Goal: Information Seeking & Learning: Learn about a topic

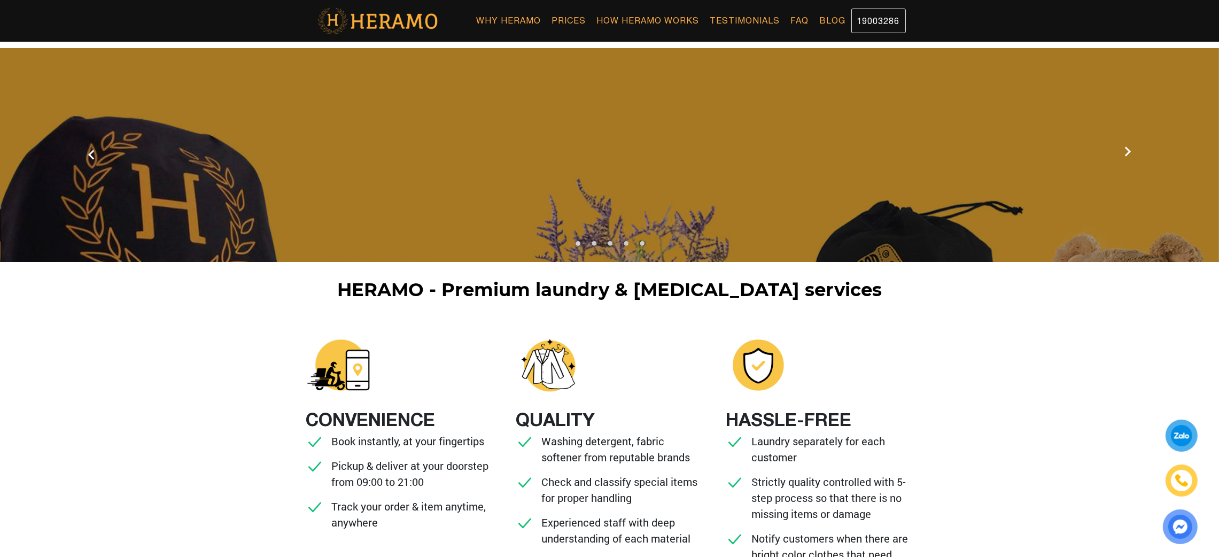
click at [1073, 319] on div "HERAMO - Premium laundry & dry cleaning services CONVENIENCE Book instantly, at…" at bounding box center [609, 437] width 1219 height 316
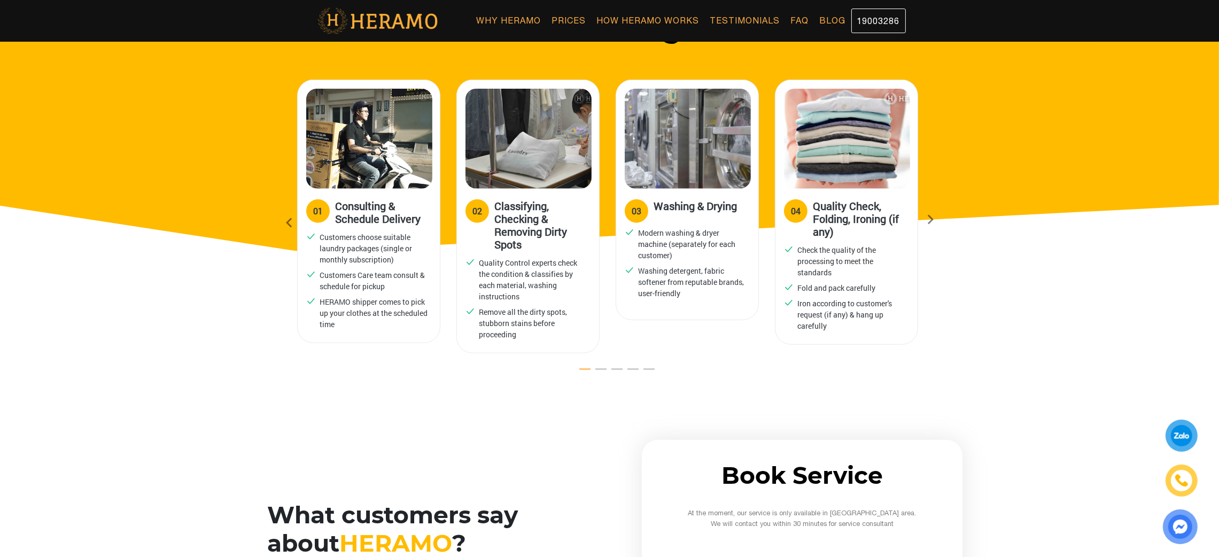
scroll to position [1558, 0]
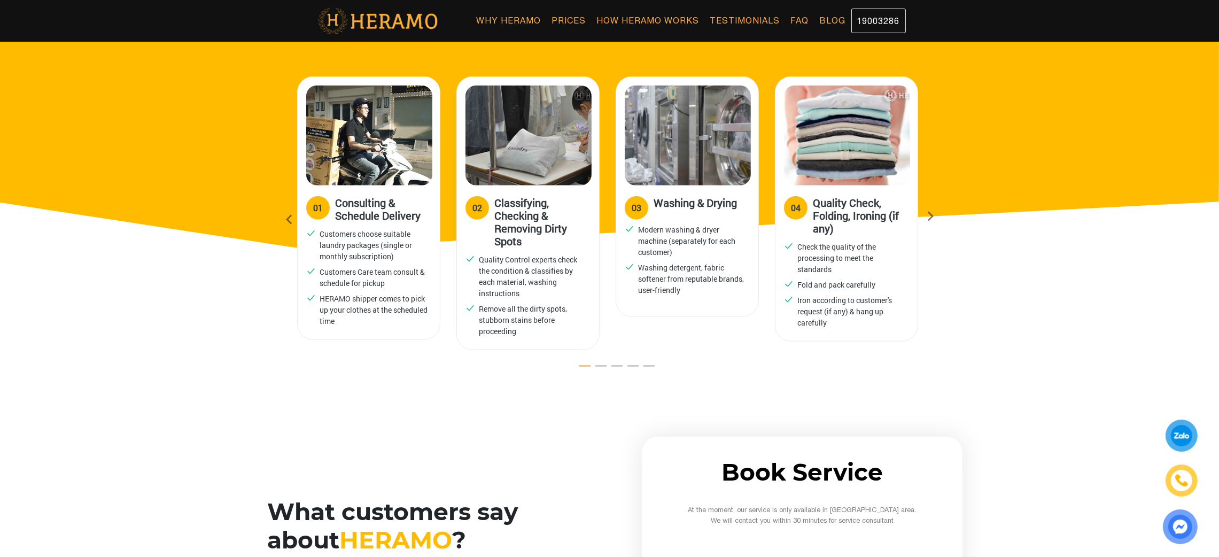
click at [935, 216] on icon at bounding box center [930, 219] width 19 height 7
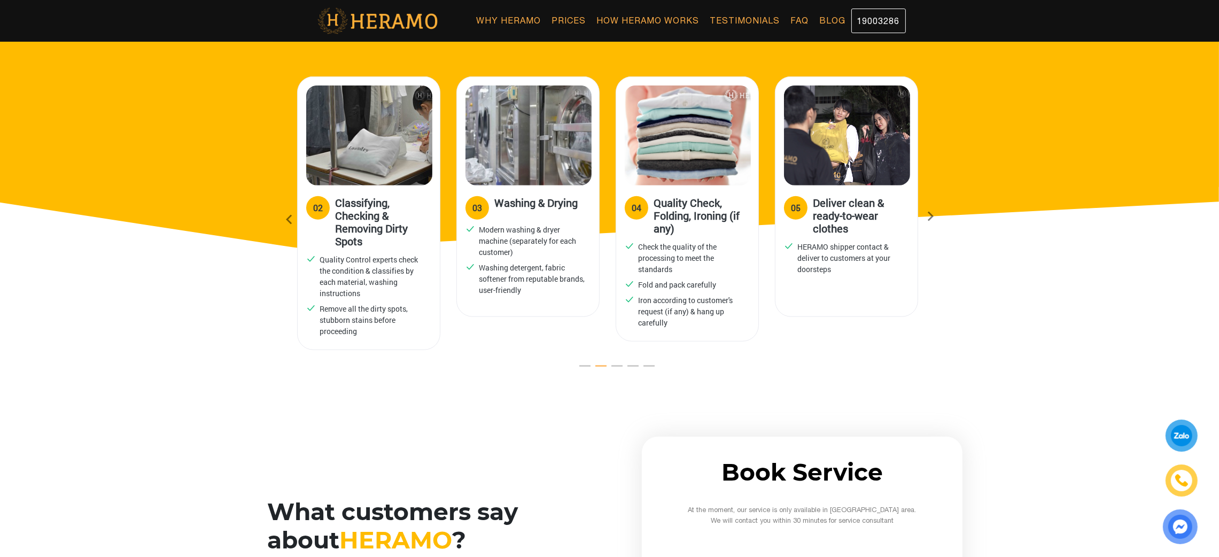
click at [935, 216] on icon at bounding box center [930, 219] width 19 height 7
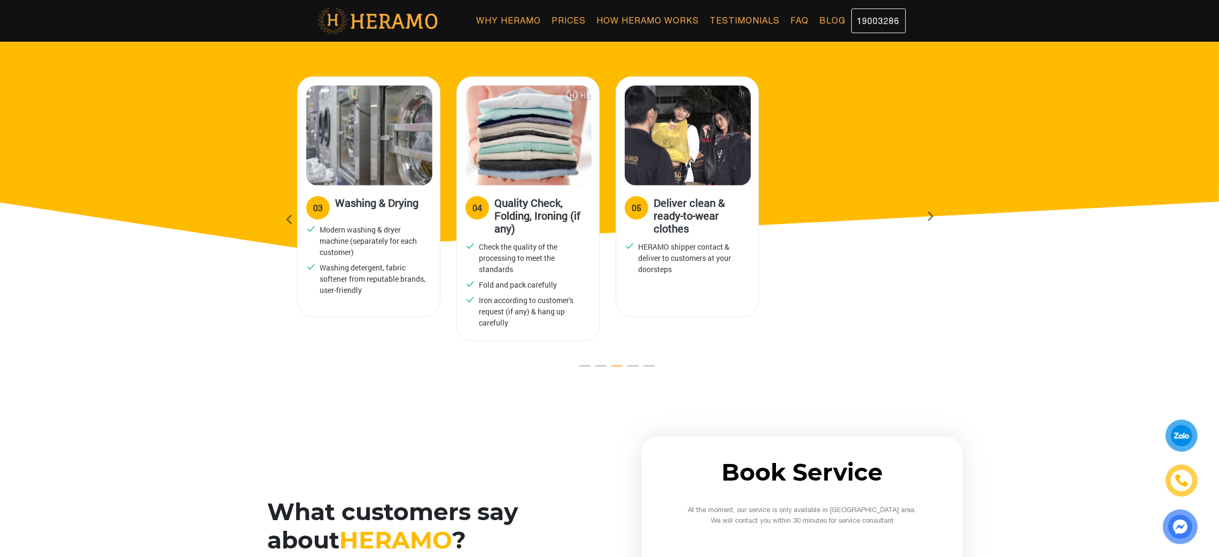
click at [288, 218] on icon at bounding box center [289, 219] width 19 height 29
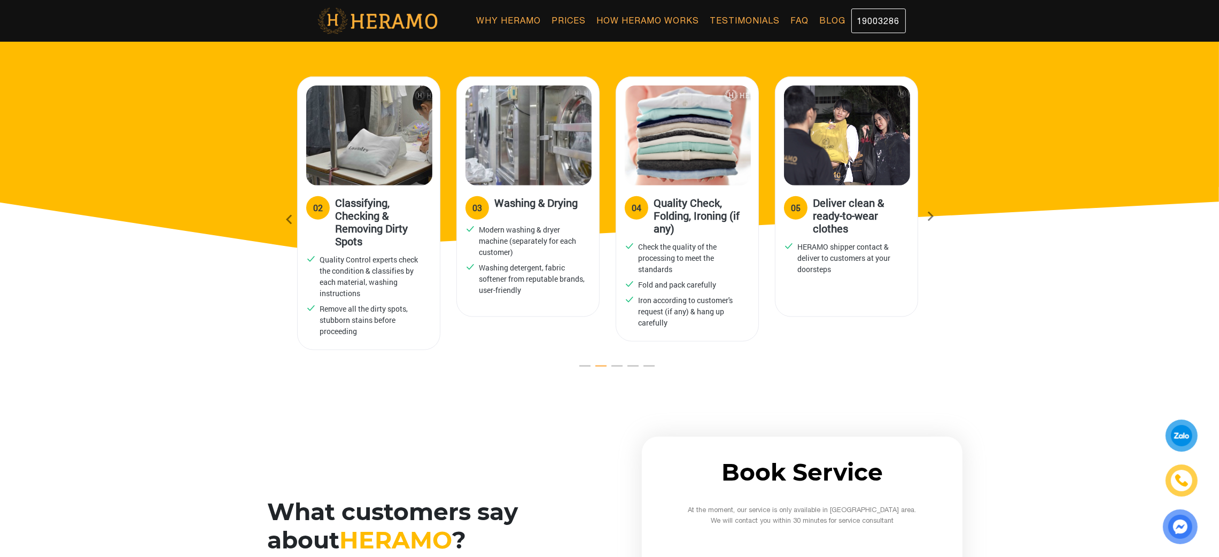
click at [288, 218] on icon at bounding box center [289, 219] width 19 height 29
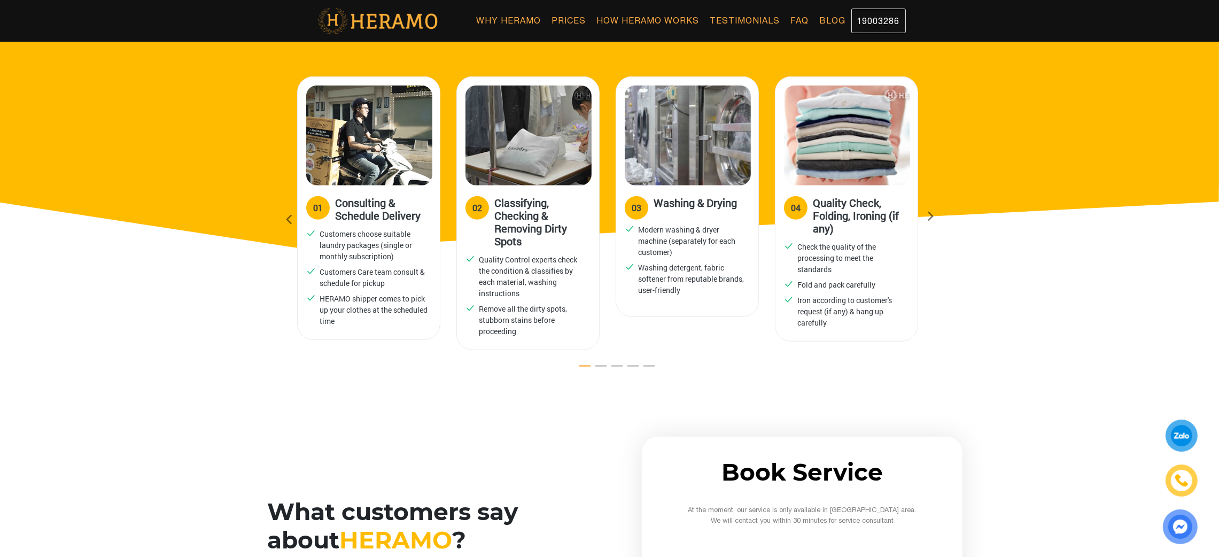
click at [288, 218] on icon at bounding box center [289, 219] width 19 height 29
click at [939, 221] on icon at bounding box center [930, 219] width 19 height 7
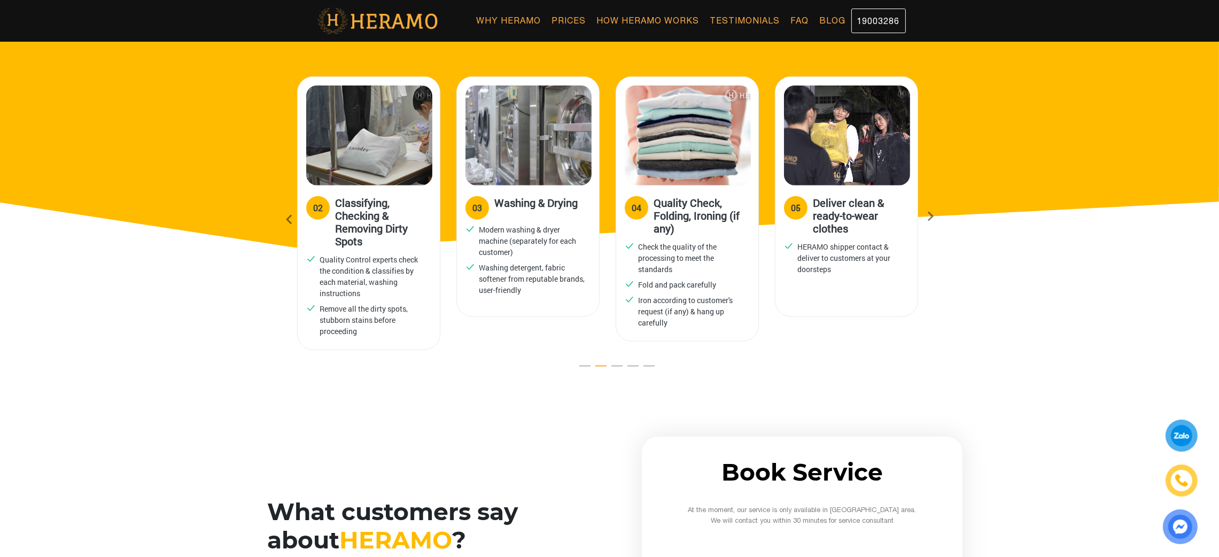
click at [939, 221] on icon at bounding box center [930, 219] width 19 height 7
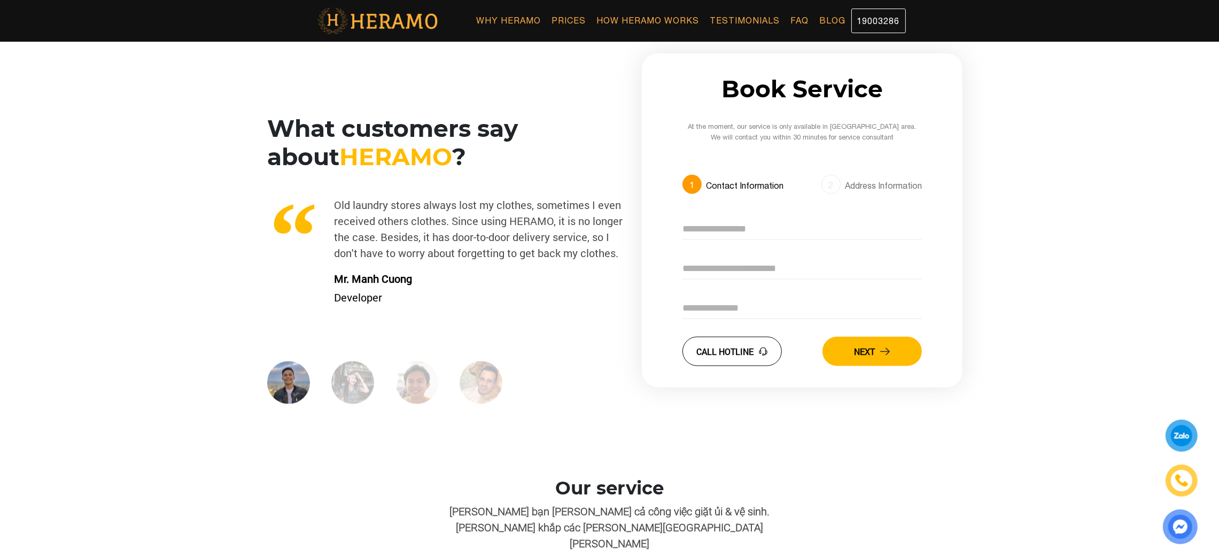
scroll to position [1940, 0]
drag, startPoint x: 826, startPoint y: 181, endPoint x: 874, endPoint y: 185, distance: 48.3
click at [874, 185] on div "2 Address Information" at bounding box center [872, 179] width 100 height 32
click at [874, 185] on div "Address Information" at bounding box center [883, 187] width 77 height 15
click at [832, 188] on div "2" at bounding box center [831, 185] width 19 height 19
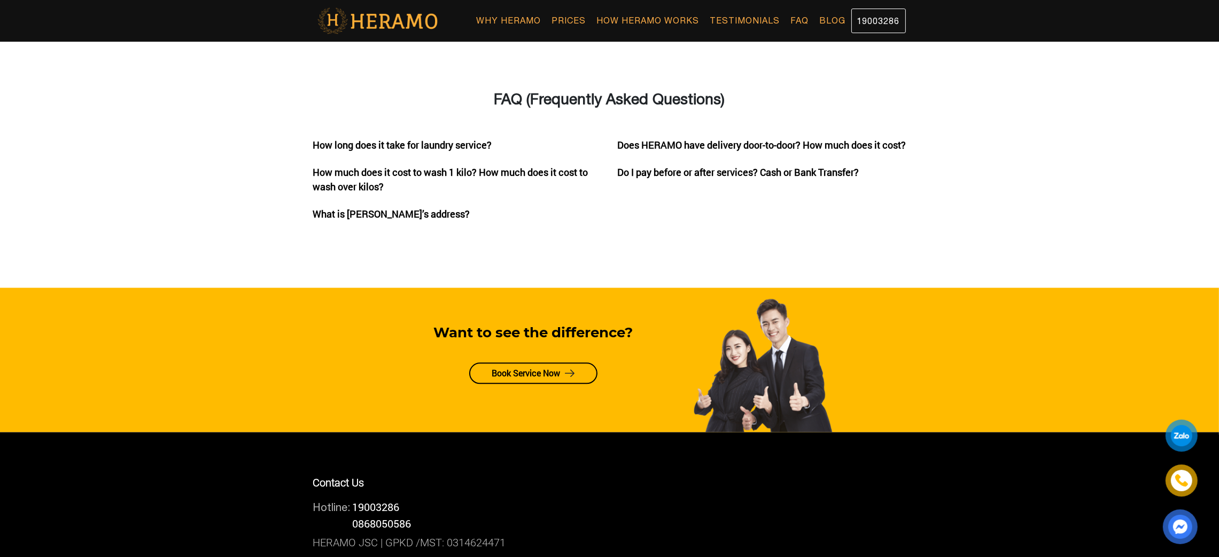
scroll to position [3549, 0]
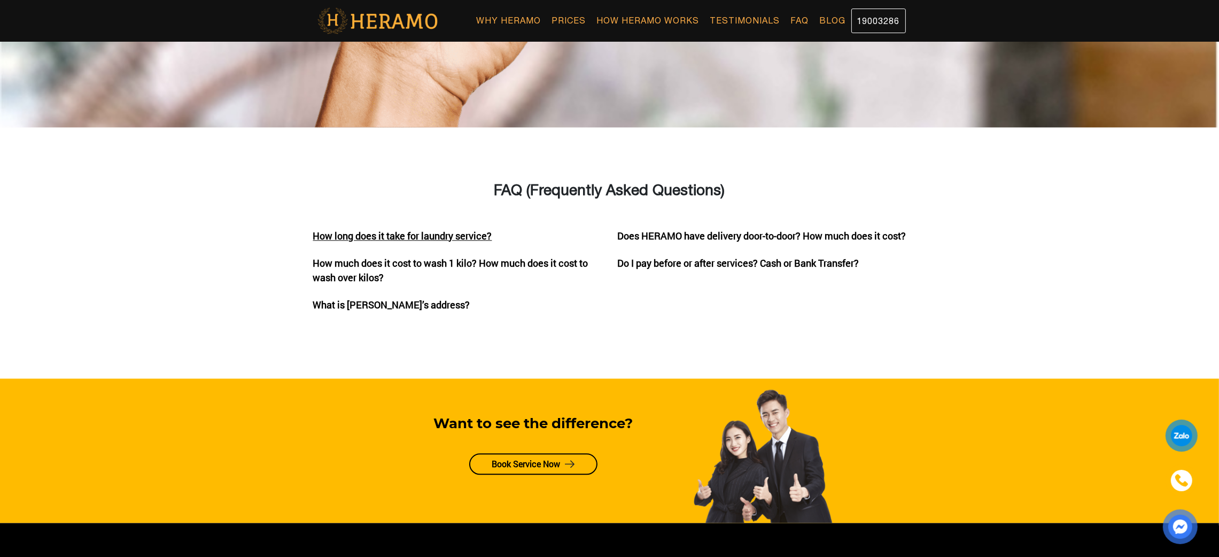
click at [376, 229] on p "How long does it take for laundry service?" at bounding box center [457, 236] width 289 height 14
click at [380, 256] on p "How much does it cost to wash 1 kilo? How much does it cost to wash over kilos?" at bounding box center [457, 270] width 289 height 29
click at [381, 298] on p "What is HERAMO’s address?" at bounding box center [457, 305] width 289 height 14
click at [699, 229] on p "Does HERAMO have delivery door-to-door? How much does it cost?" at bounding box center [762, 236] width 289 height 14
click at [684, 250] on div "Does HERAMO have delivery door-to-door? How much does it cost? Do I pay before …" at bounding box center [762, 277] width 305 height 96
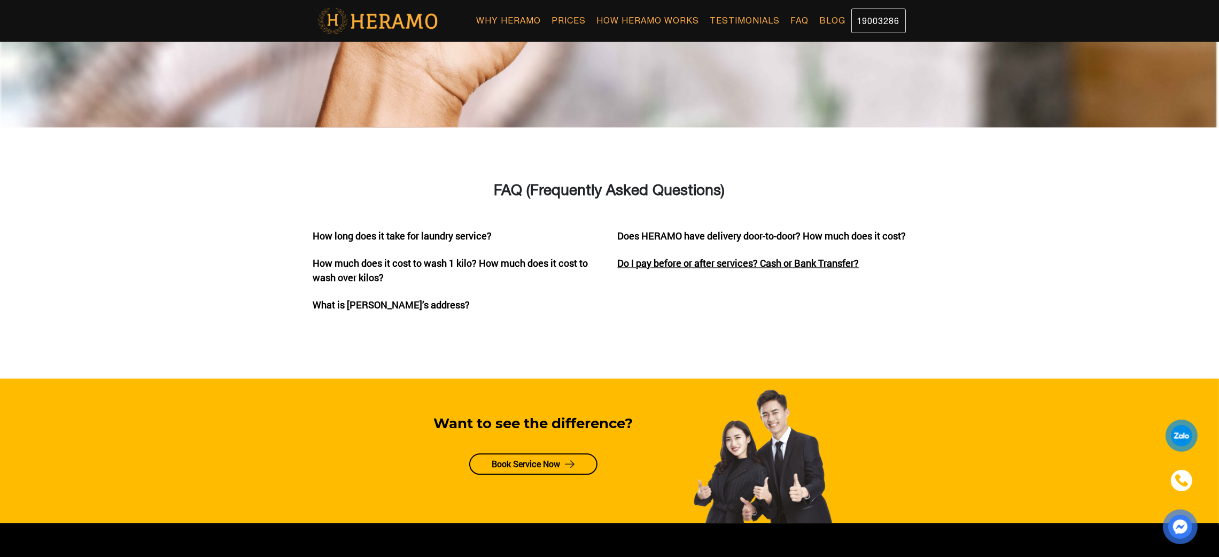
click at [676, 267] on p "Do I pay before or after services? Cash or Bank Transfer?" at bounding box center [762, 263] width 289 height 14
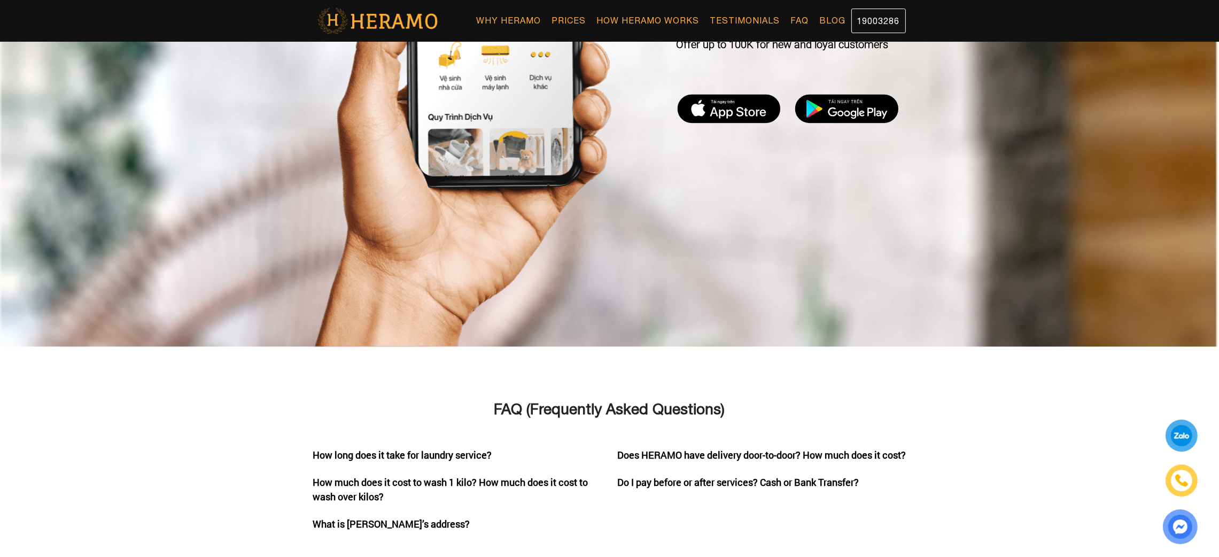
scroll to position [3549, 0]
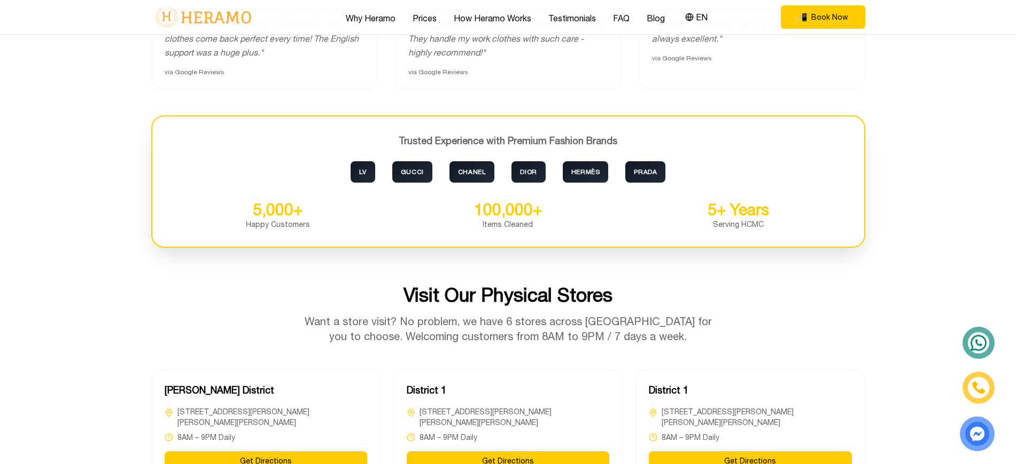
scroll to position [2629, 0]
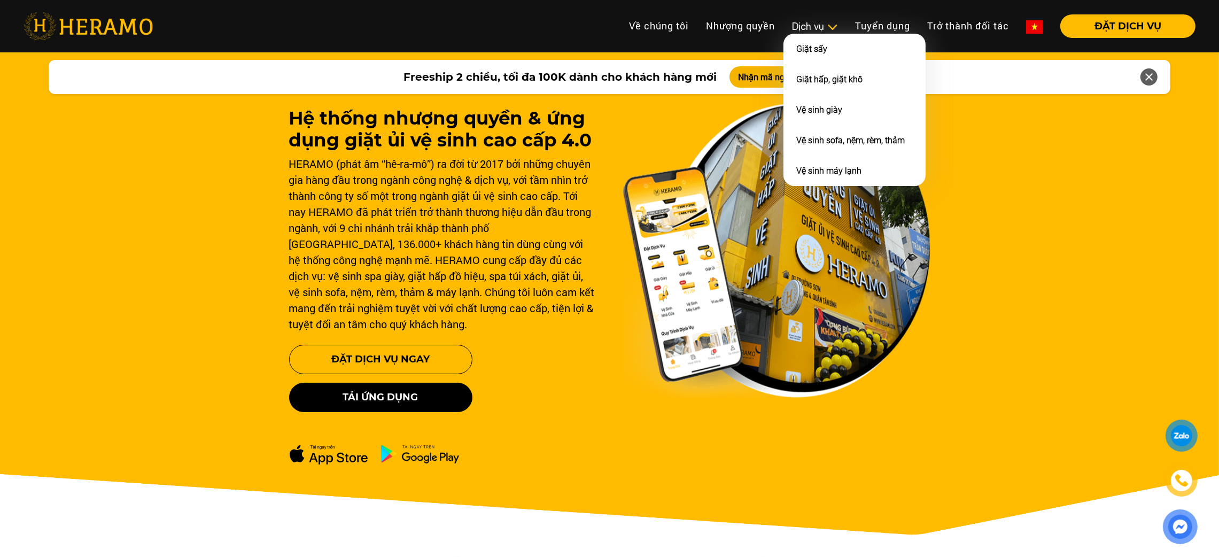
drag, startPoint x: 0, startPoint y: 0, endPoint x: 825, endPoint y: 19, distance: 825.5
click at [825, 19] on div "Dịch vụ" at bounding box center [815, 26] width 46 height 14
click at [818, 156] on li "Vệ sinh máy lạnh" at bounding box center [855, 171] width 142 height 30
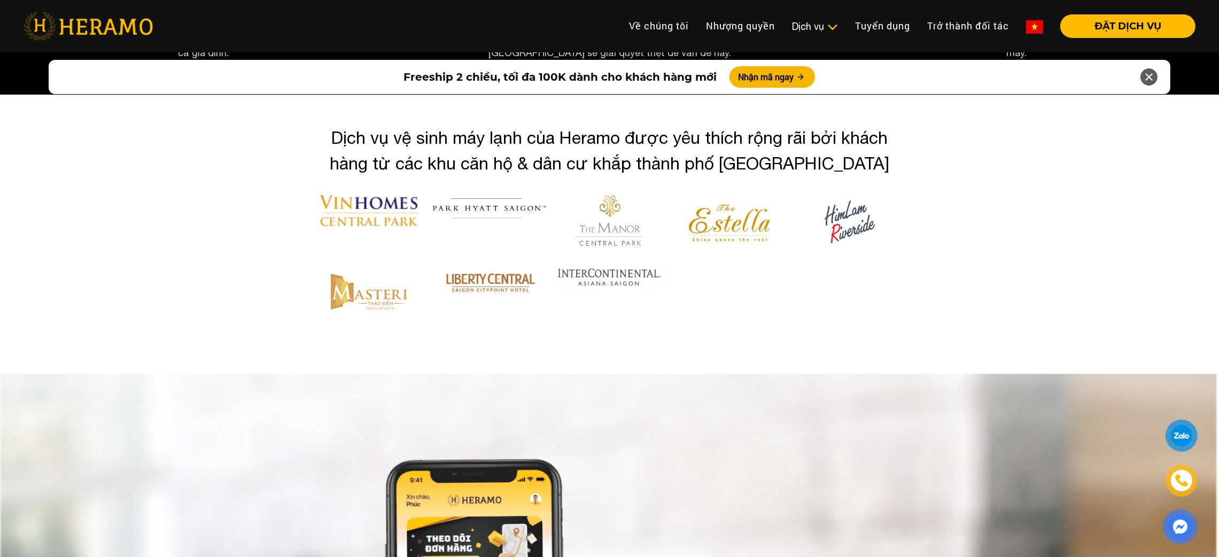
scroll to position [3139, 0]
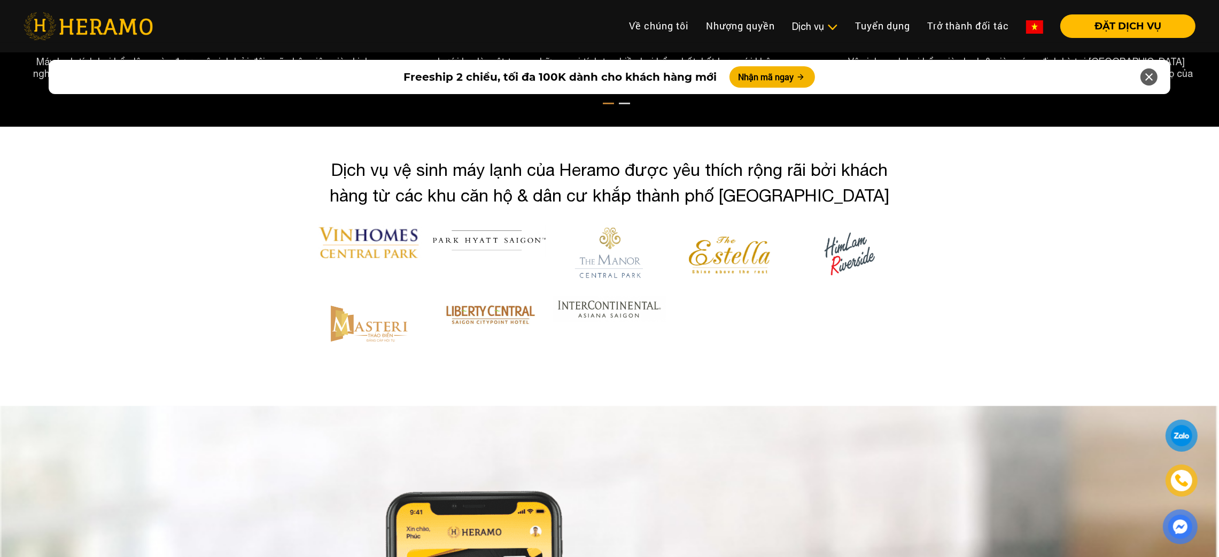
click at [1031, 27] on img at bounding box center [1034, 26] width 17 height 13
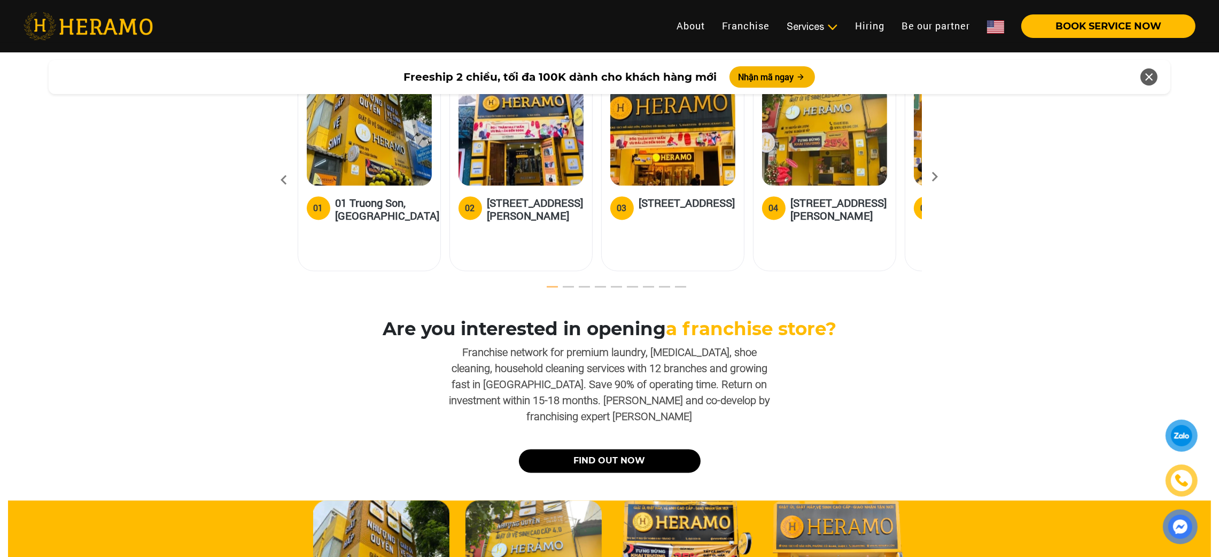
scroll to position [3201, 0]
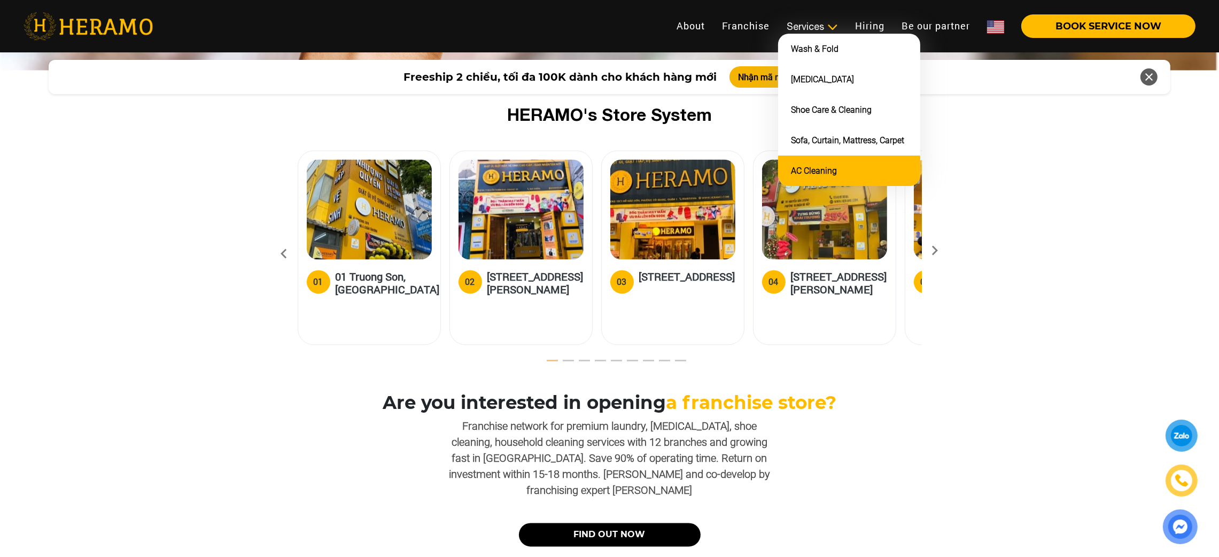
click at [809, 160] on li "AC Cleaning" at bounding box center [849, 171] width 142 height 30
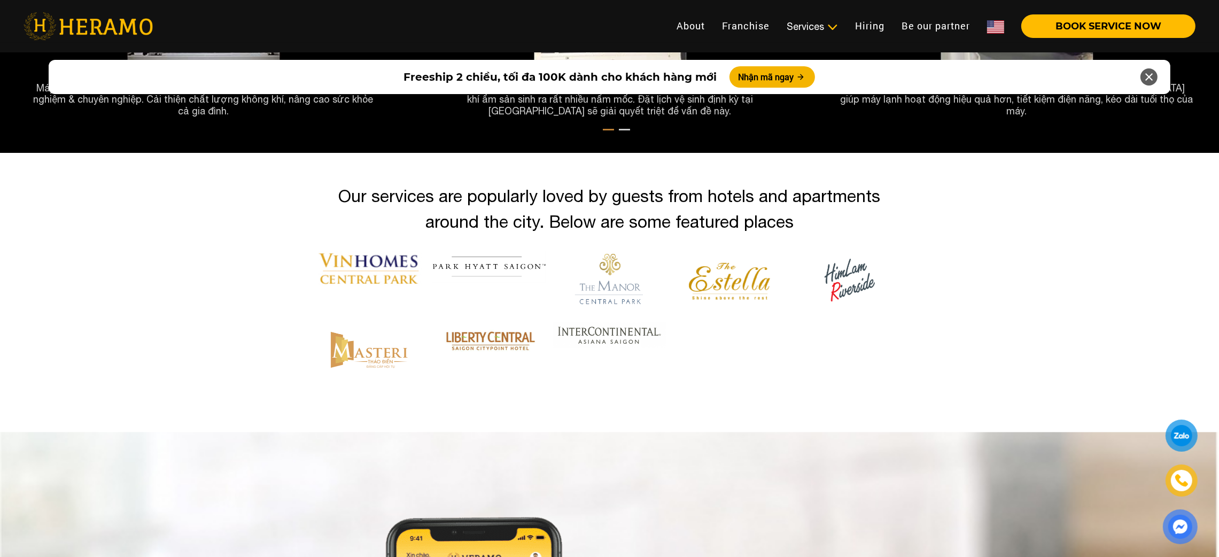
scroll to position [3143, 0]
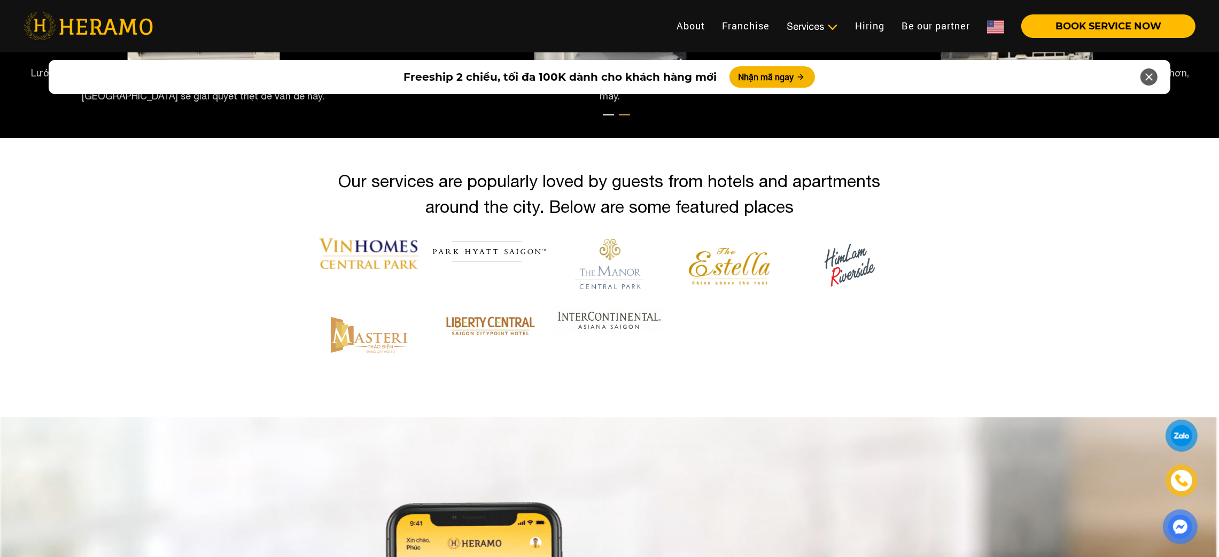
click at [796, 203] on p "Our services are popularly loved by guests from hotels and apartments around th…" at bounding box center [609, 193] width 593 height 51
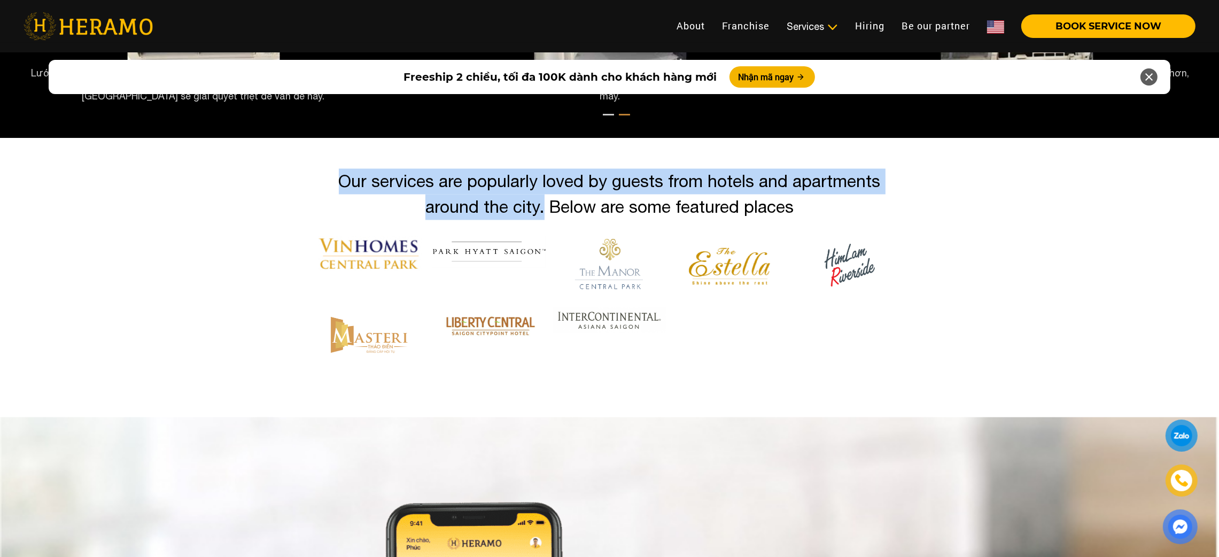
drag, startPoint x: 339, startPoint y: 183, endPoint x: 541, endPoint y: 218, distance: 205.5
click at [541, 218] on p "Our services are popularly loved by guests from hotels and apartments around th…" at bounding box center [609, 193] width 593 height 51
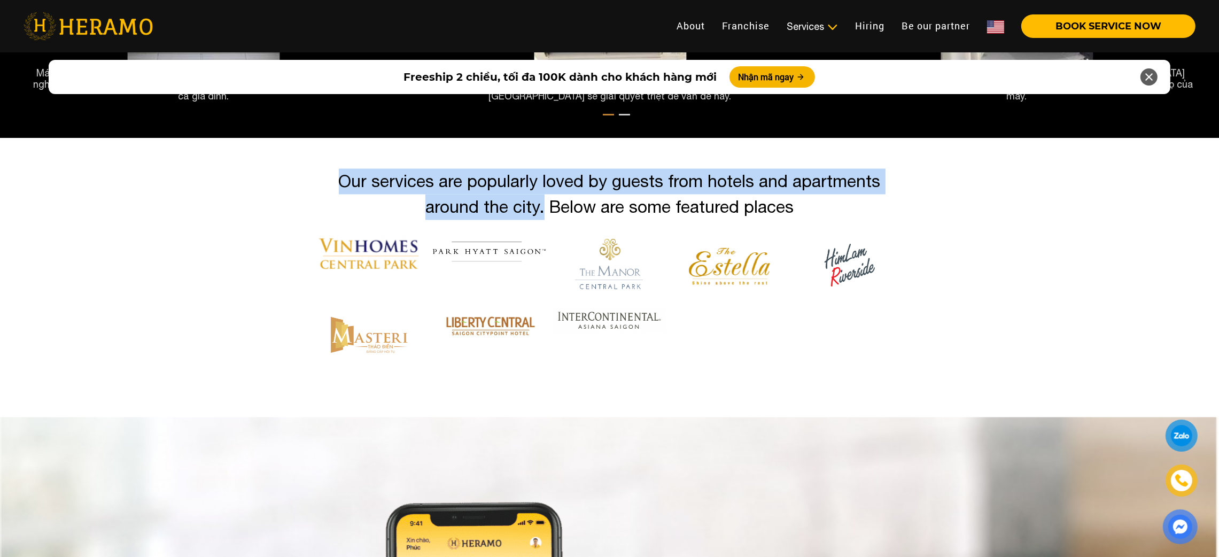
click at [537, 211] on p "Our services are popularly loved by guests from hotels and apartments around th…" at bounding box center [609, 193] width 593 height 51
drag, startPoint x: 591, startPoint y: 181, endPoint x: 544, endPoint y: 213, distance: 56.9
click at [544, 213] on p "Our services are popularly loved by guests from hotels and apartments around th…" at bounding box center [609, 193] width 593 height 51
copy p "by guests from hotels and apartments around the city."
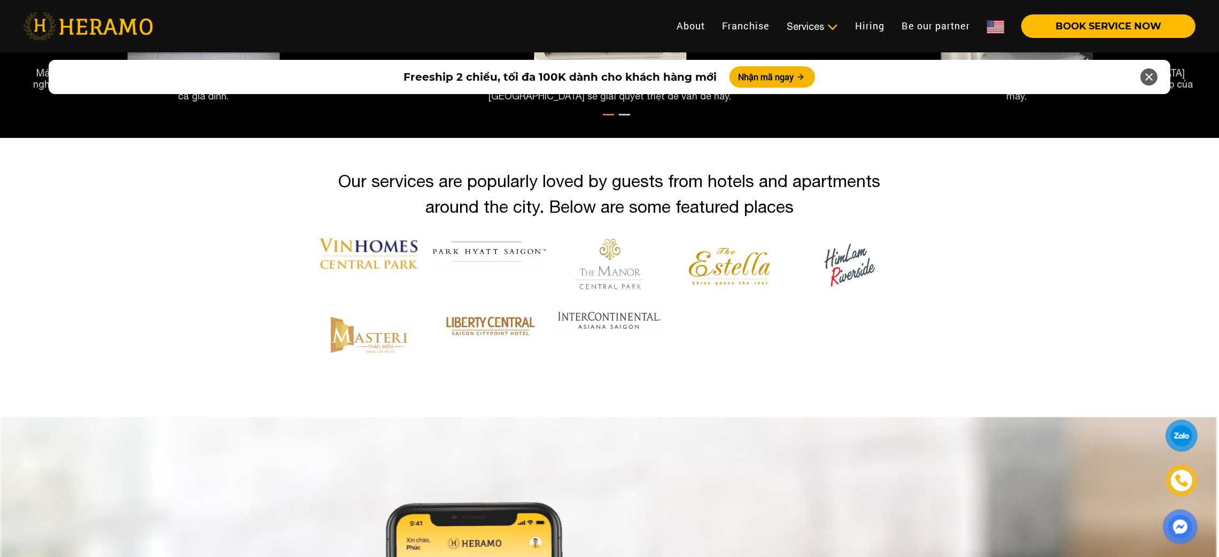
click at [737, 323] on div at bounding box center [609, 304] width 609 height 136
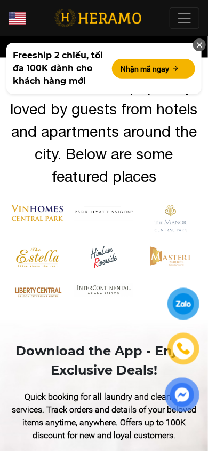
scroll to position [3831, 0]
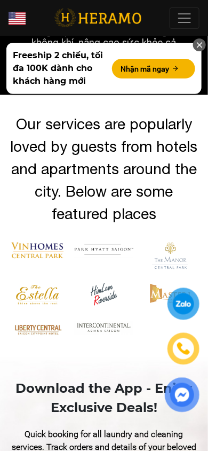
click at [39, 255] on img at bounding box center [37, 252] width 59 height 21
click at [92, 258] on img at bounding box center [104, 250] width 59 height 17
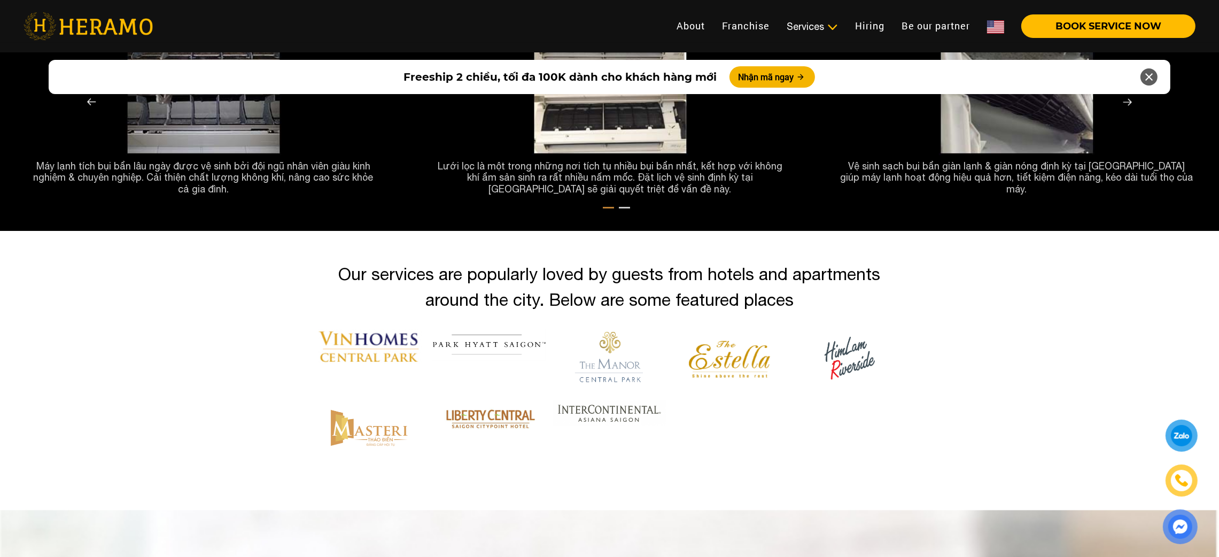
scroll to position [3049, 0]
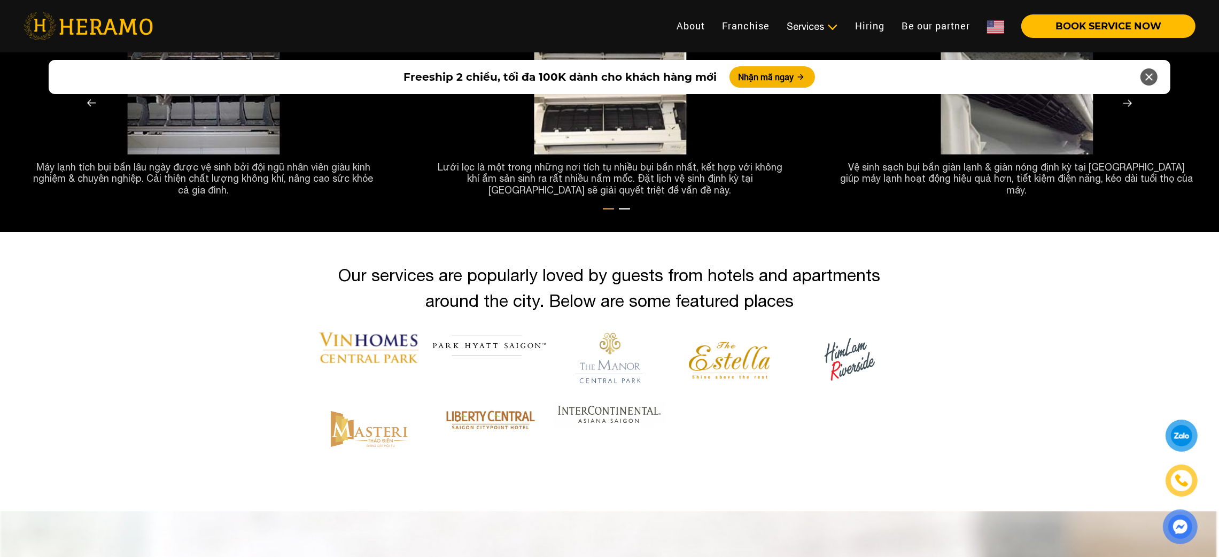
drag, startPoint x: 320, startPoint y: 358, endPoint x: 370, endPoint y: 377, distance: 54.0
click at [370, 377] on div at bounding box center [369, 361] width 120 height 63
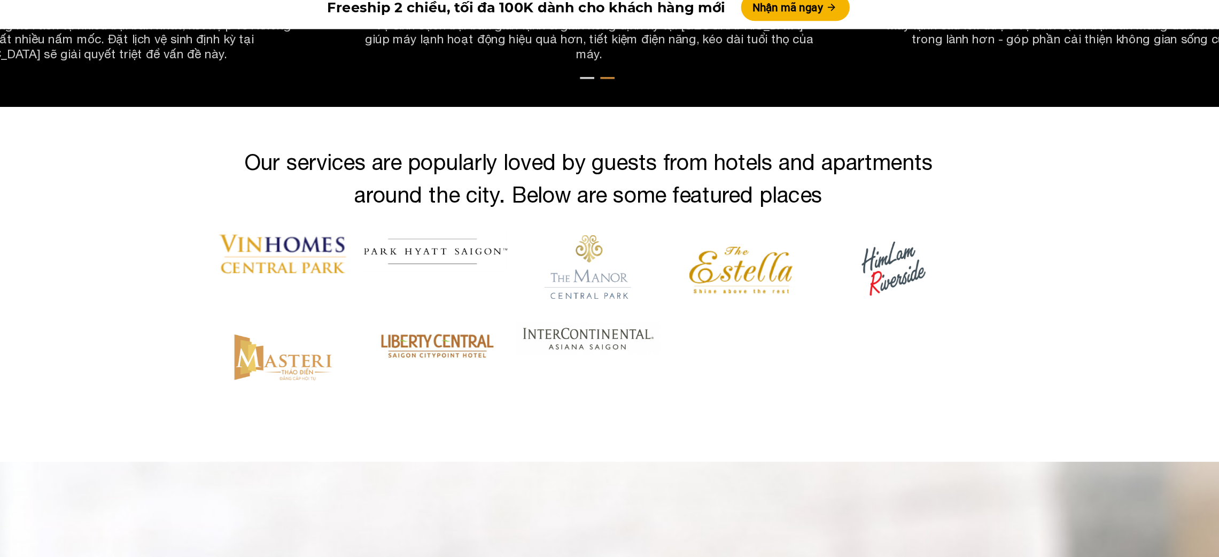
scroll to position [3126, 0]
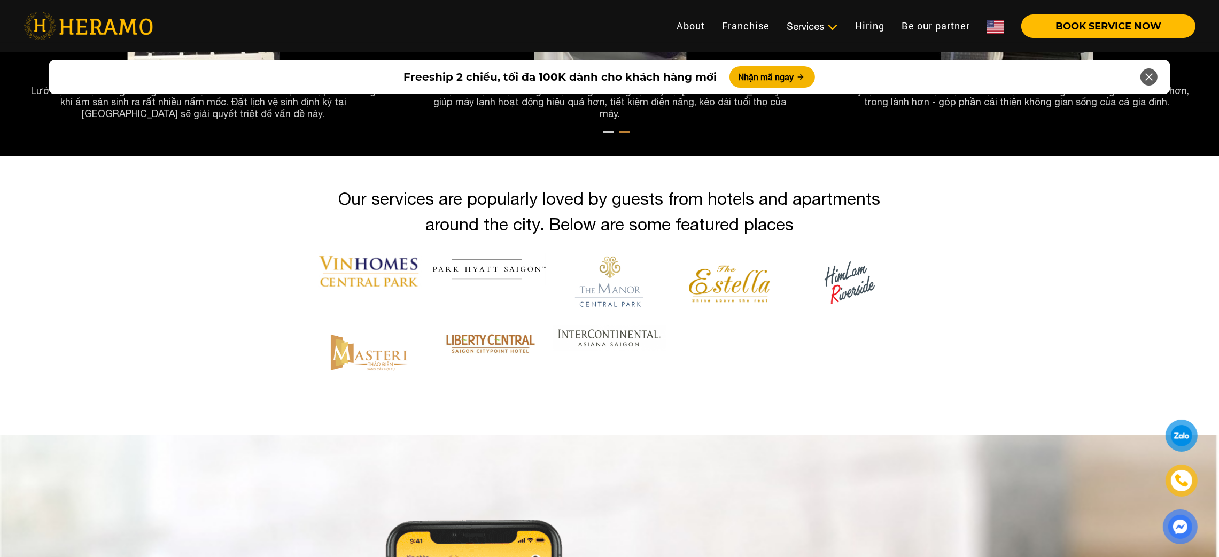
click at [469, 274] on img at bounding box center [489, 269] width 113 height 32
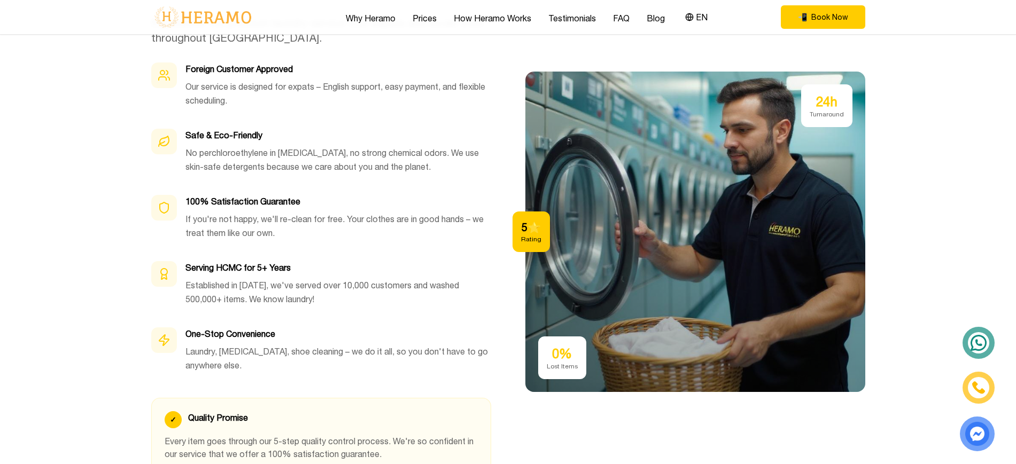
scroll to position [3466, 0]
